Goal: Find specific page/section: Find specific page/section

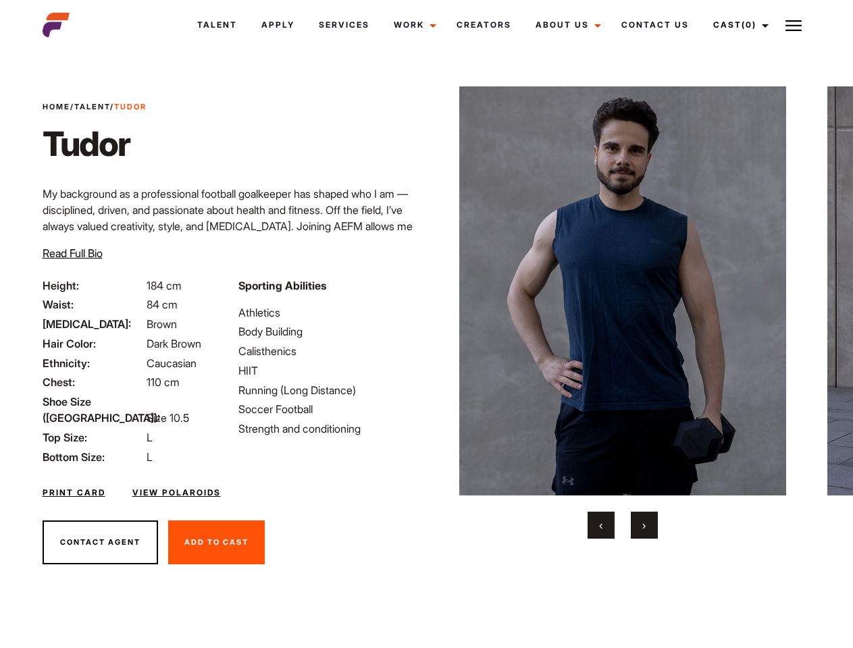
click at [738, 25] on link "Cast (0)" at bounding box center [739, 25] width 76 height 36
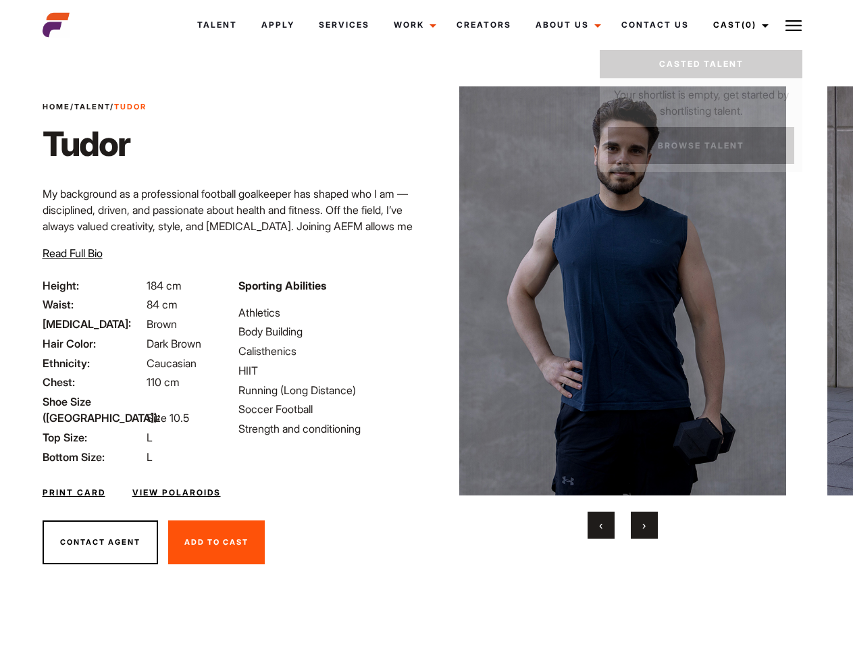
click at [794, 25] on img at bounding box center [794, 26] width 16 height 16
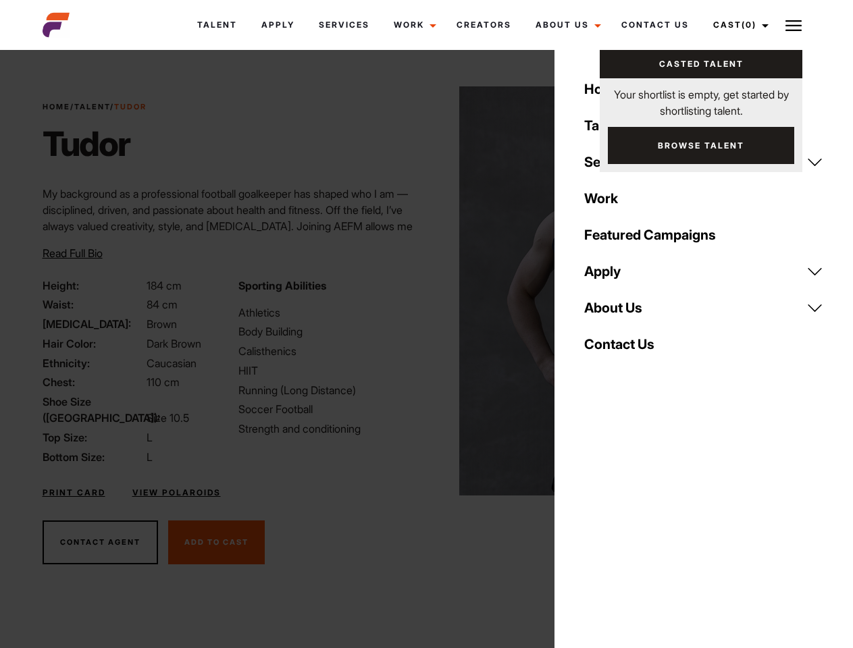
click at [622, 313] on img at bounding box center [623, 290] width 328 height 409
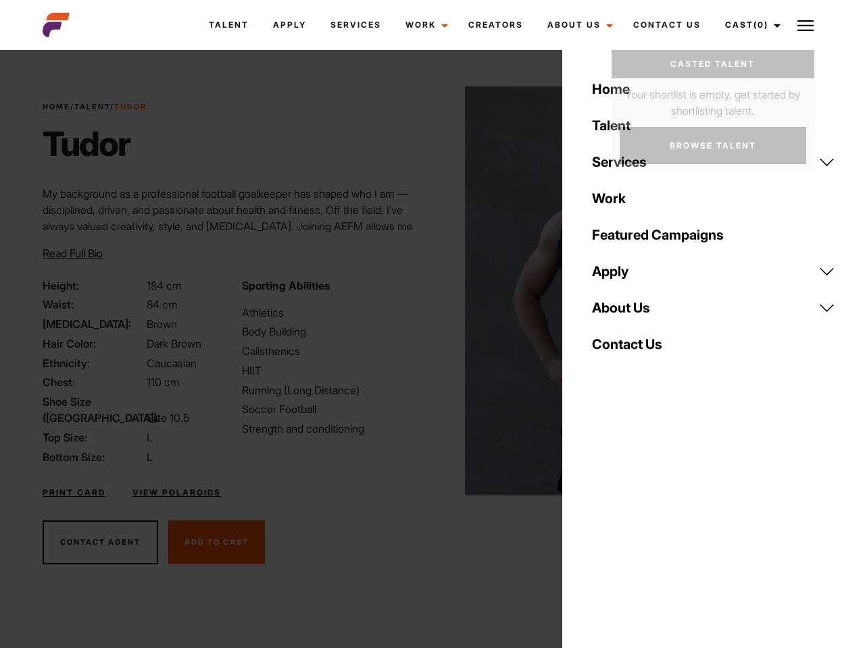
click at [426, 291] on div "Sporting Abilities Athletics Body Building Calisthenics HIIT Running (Long Dist…" at bounding box center [333, 372] width 199 height 188
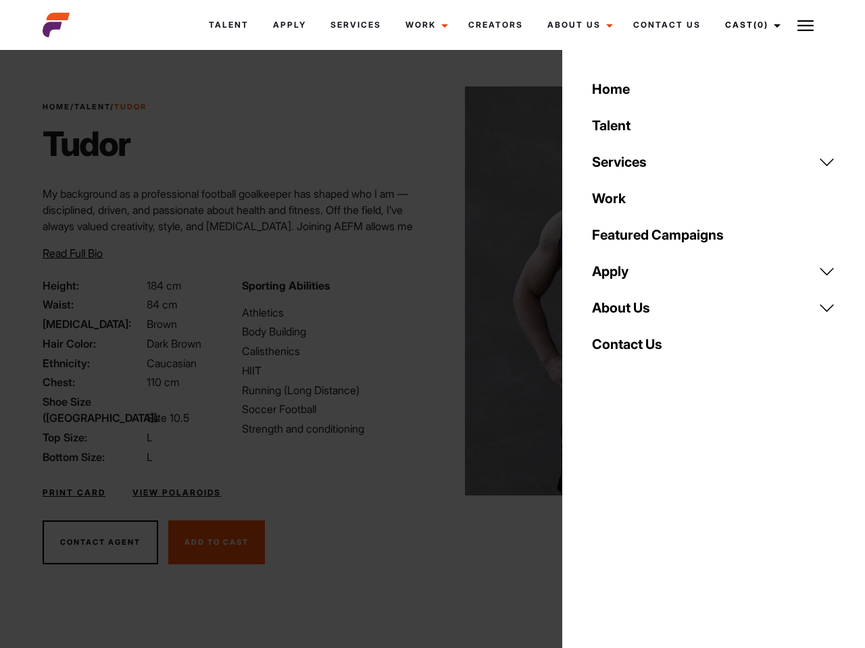
click at [601, 526] on div "Home Talent Services Talent Casting Photography Videography Creative Hair and M…" at bounding box center [713, 324] width 303 height 648
click at [644, 526] on div "Home Talent Services Talent Casting Photography Videography Creative Hair and M…" at bounding box center [713, 324] width 303 height 648
